Goal: Information Seeking & Learning: Understand process/instructions

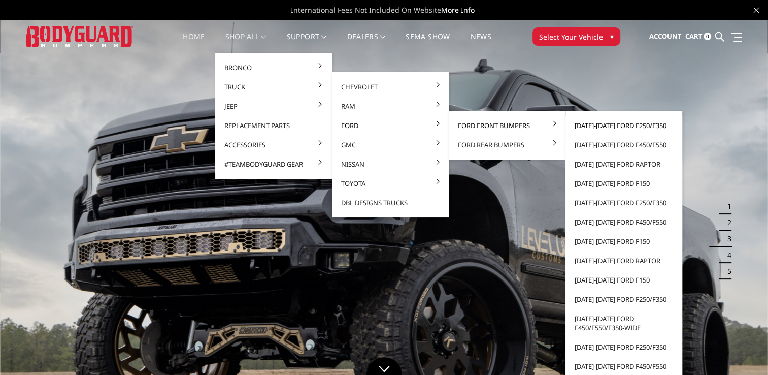
click at [617, 126] on link "[DATE]-[DATE] Ford F250/F350" at bounding box center [624, 125] width 109 height 19
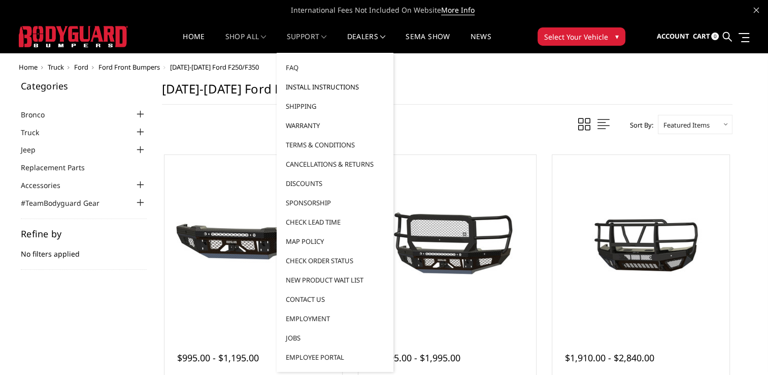
click at [320, 87] on link "Install Instructions" at bounding box center [335, 86] width 109 height 19
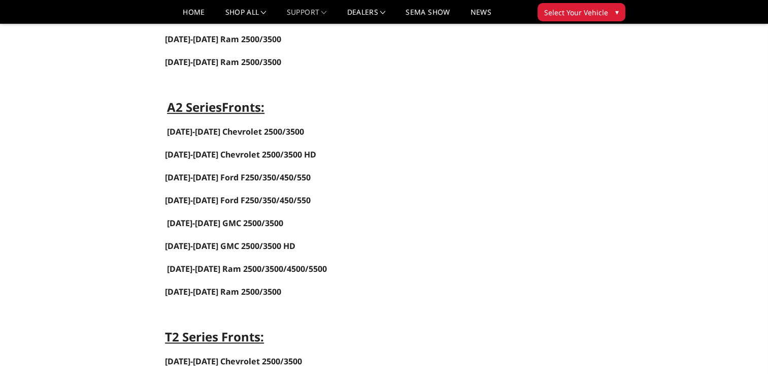
scroll to position [660, 0]
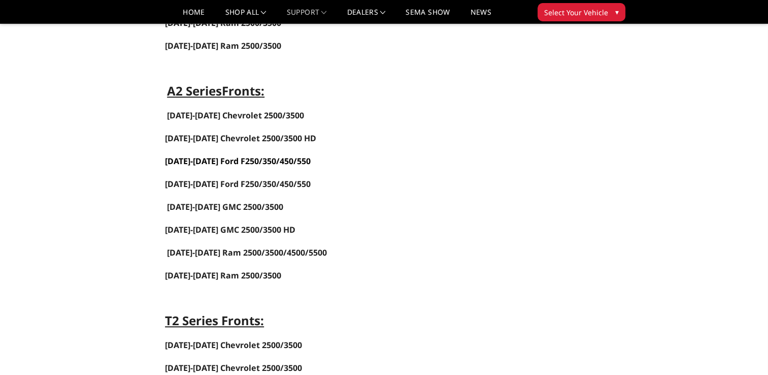
click at [258, 155] on link "[DATE]-[DATE] Ford F250/350/450/550" at bounding box center [238, 160] width 146 height 11
